Goal: Transaction & Acquisition: Purchase product/service

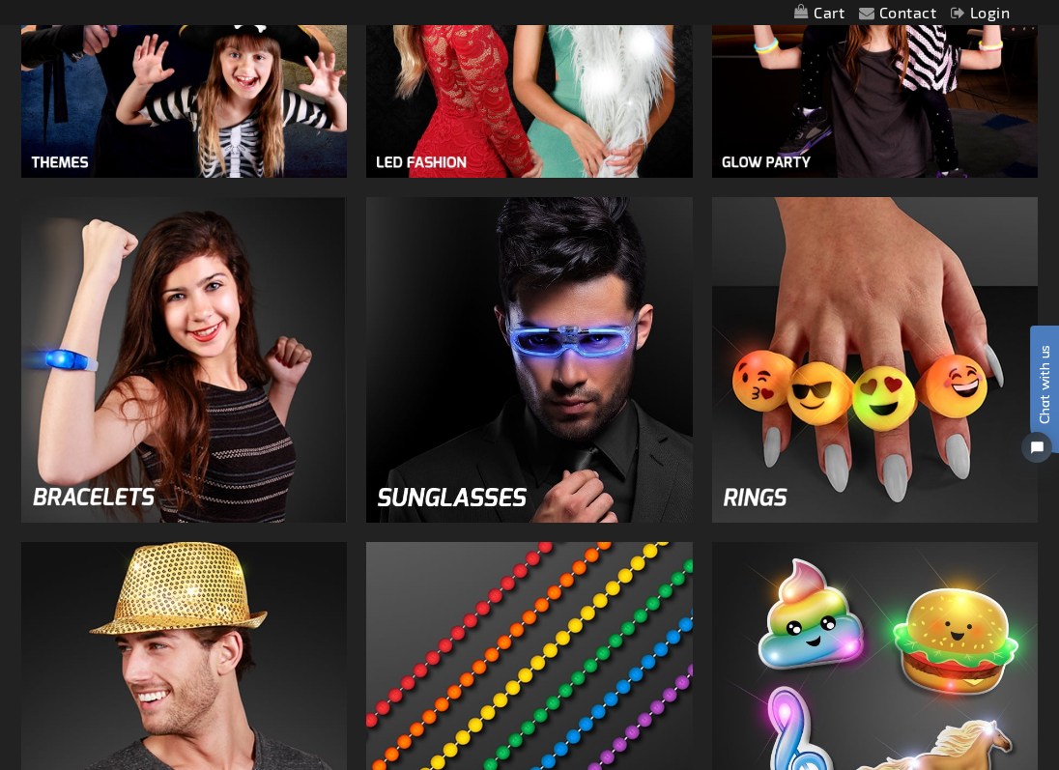
scroll to position [1588, 0]
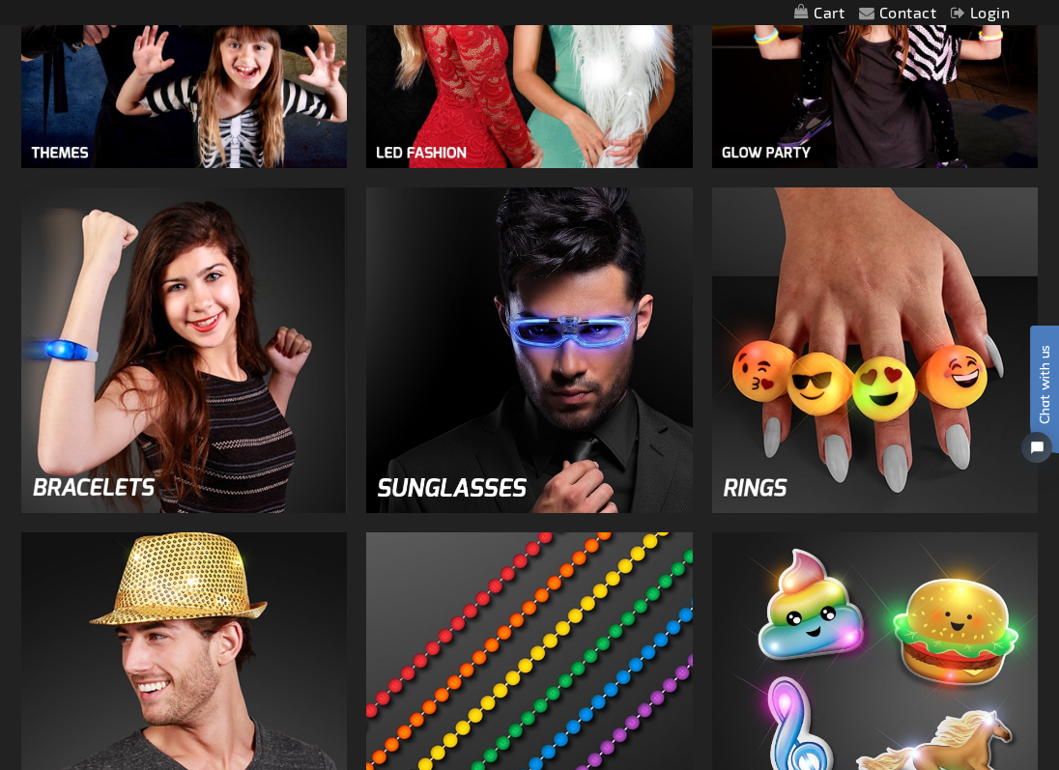
click at [533, 423] on img at bounding box center [529, 350] width 326 height 326
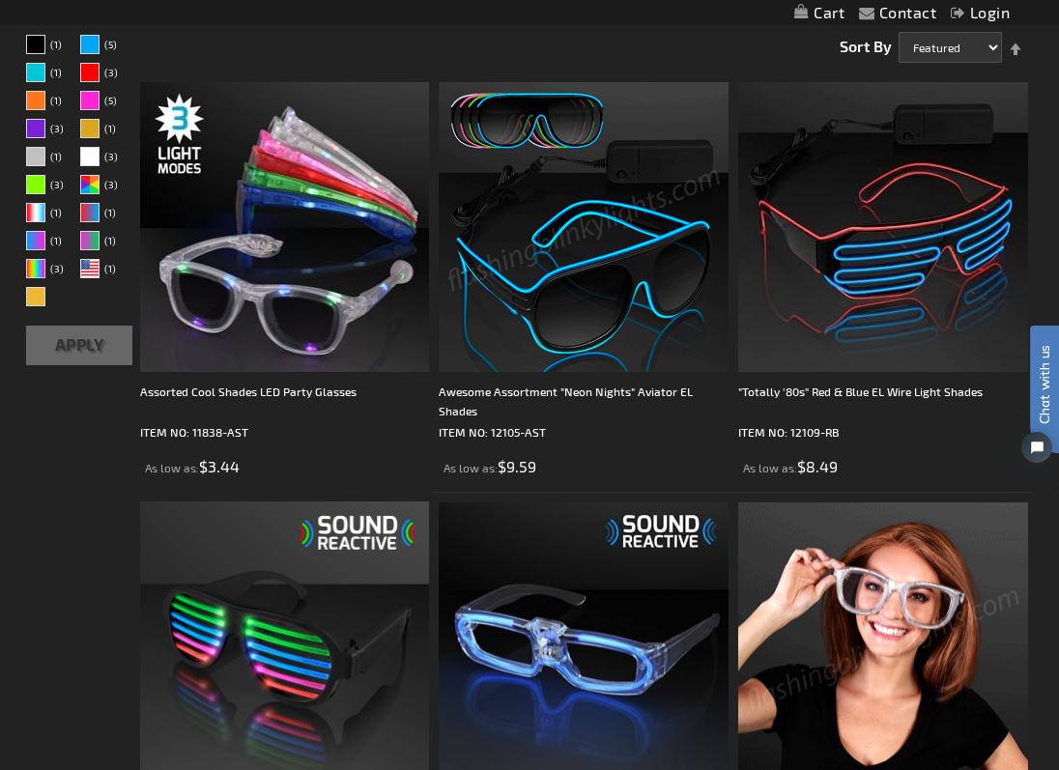
click at [618, 311] on img at bounding box center [584, 227] width 290 height 290
